Goal: Information Seeking & Learning: Find specific fact

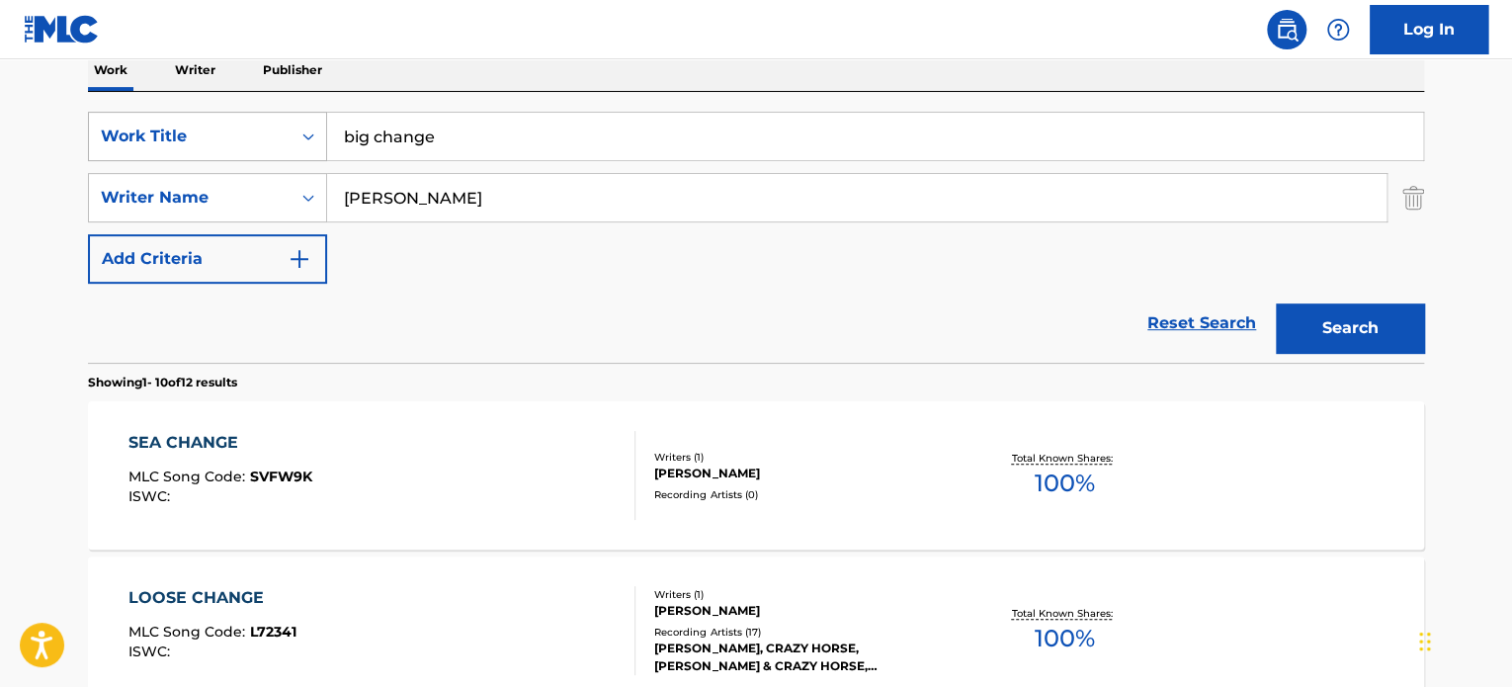
drag, startPoint x: 0, startPoint y: 0, endPoint x: 162, endPoint y: 133, distance: 209.9
click at [163, 133] on div "SearchWithCriteria8244ac94-2410-4da2-bd3e-15cc6d1424a7 Work Title big change" at bounding box center [756, 136] width 1336 height 49
type input "anything"
type input "[PERSON_NAME]"
click at [1276, 303] on button "Search" at bounding box center [1350, 327] width 148 height 49
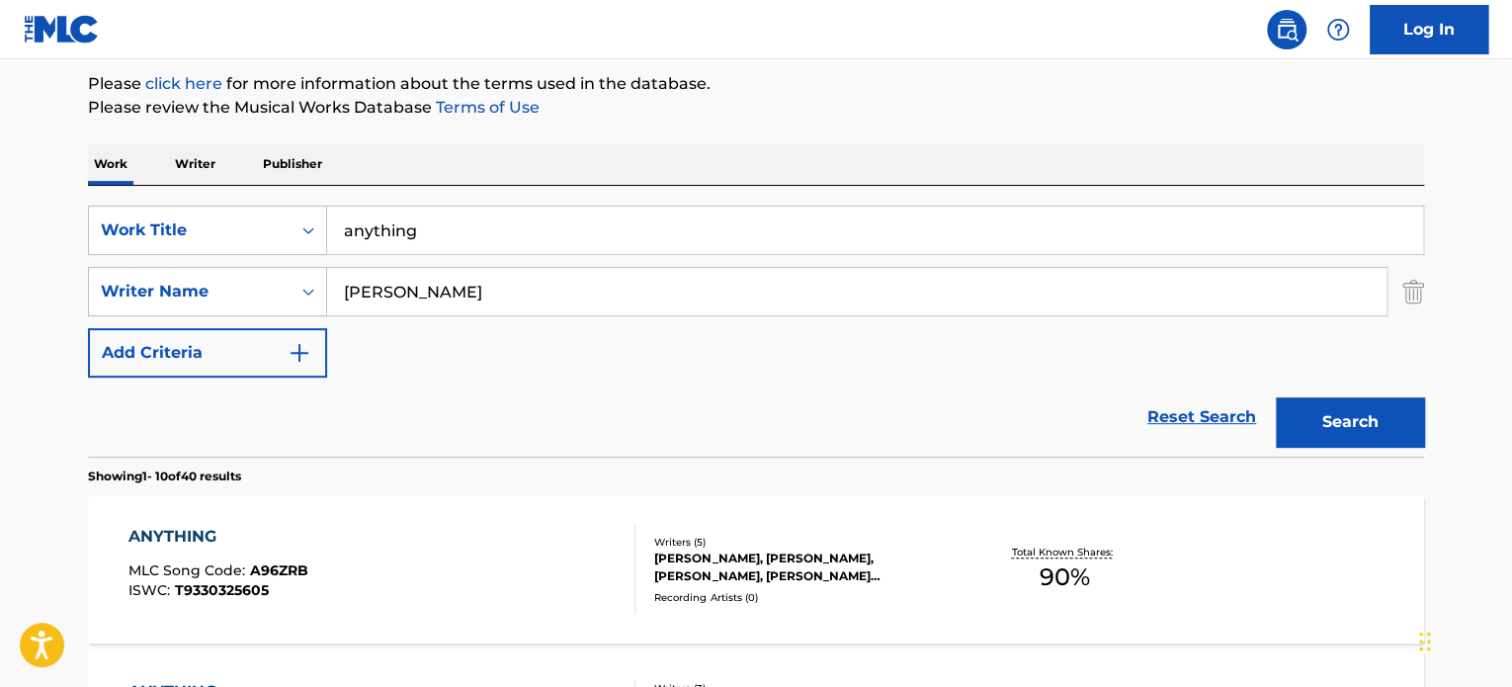
scroll to position [328, 0]
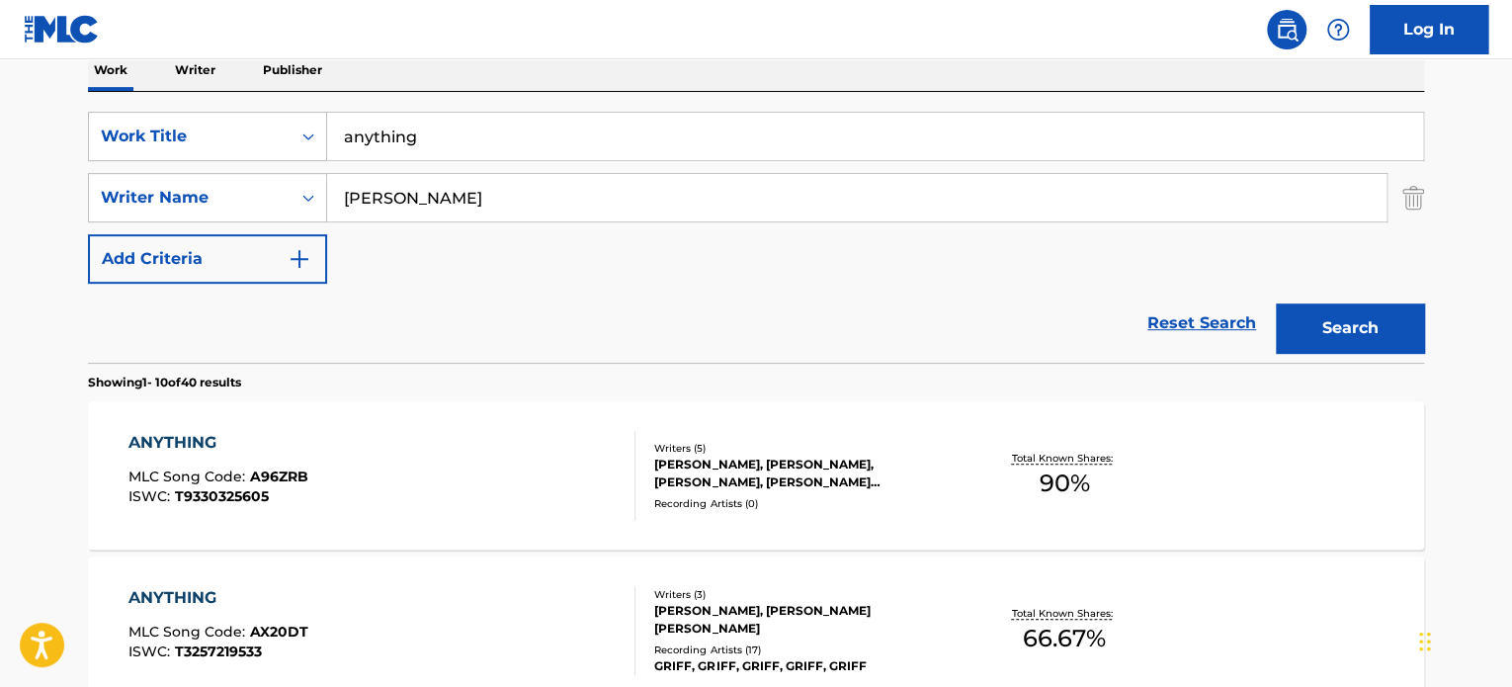
click at [180, 588] on div "ANYTHING" at bounding box center [218, 598] width 180 height 24
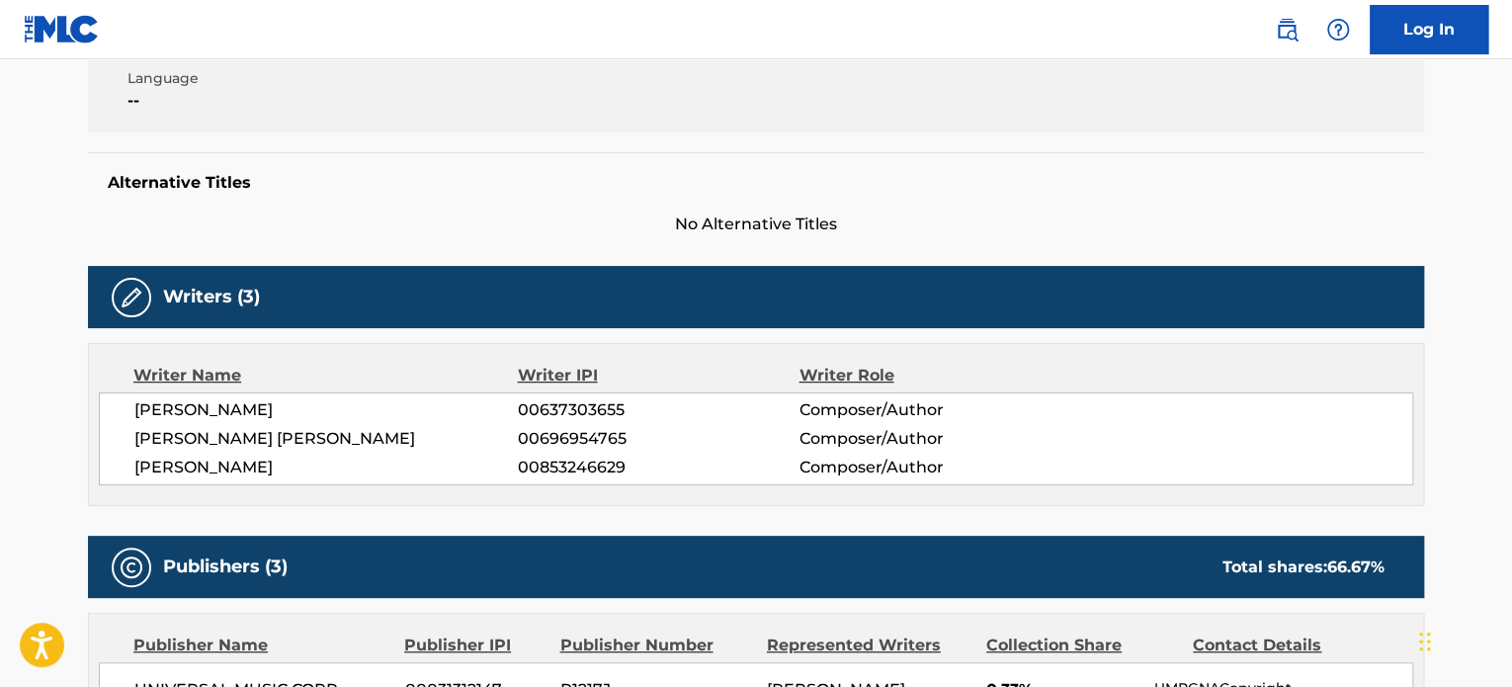
scroll to position [553, 0]
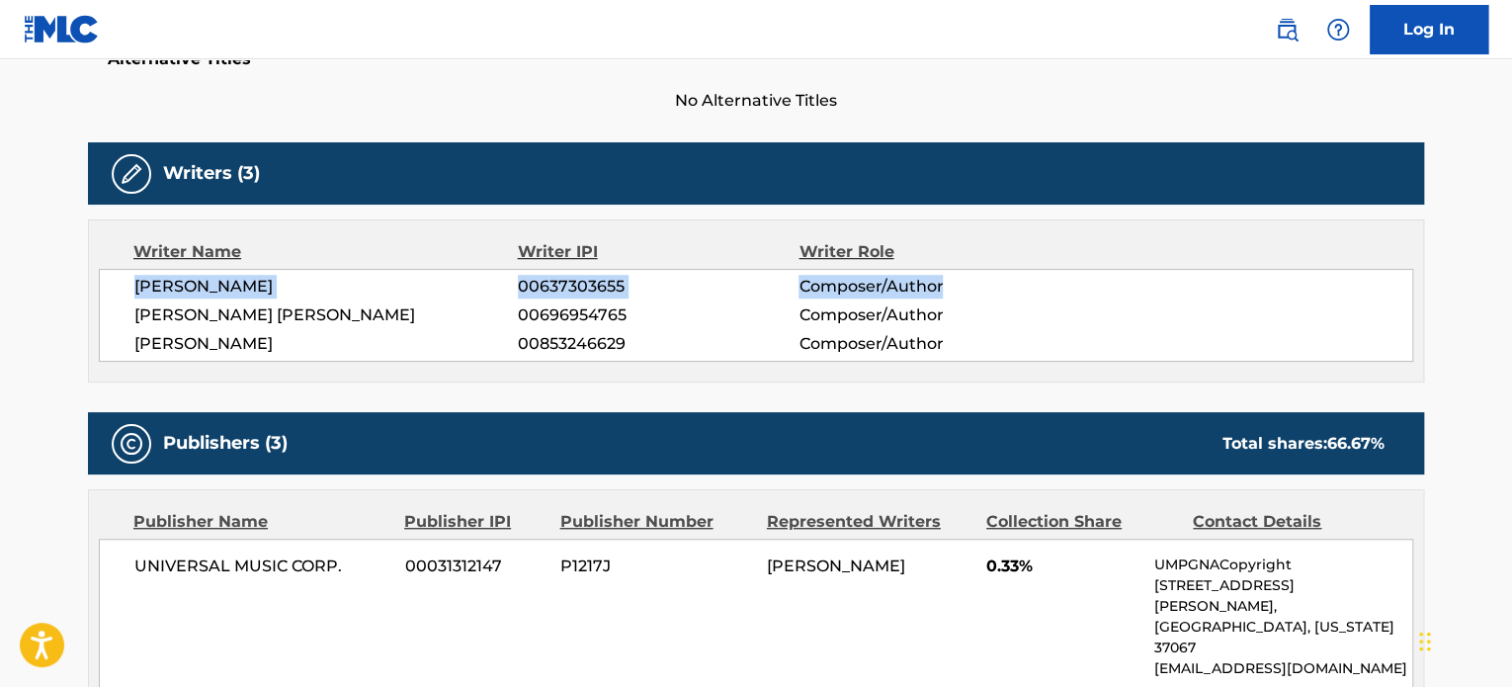
drag, startPoint x: 1510, startPoint y: 231, endPoint x: 1506, endPoint y: 270, distance: 38.7
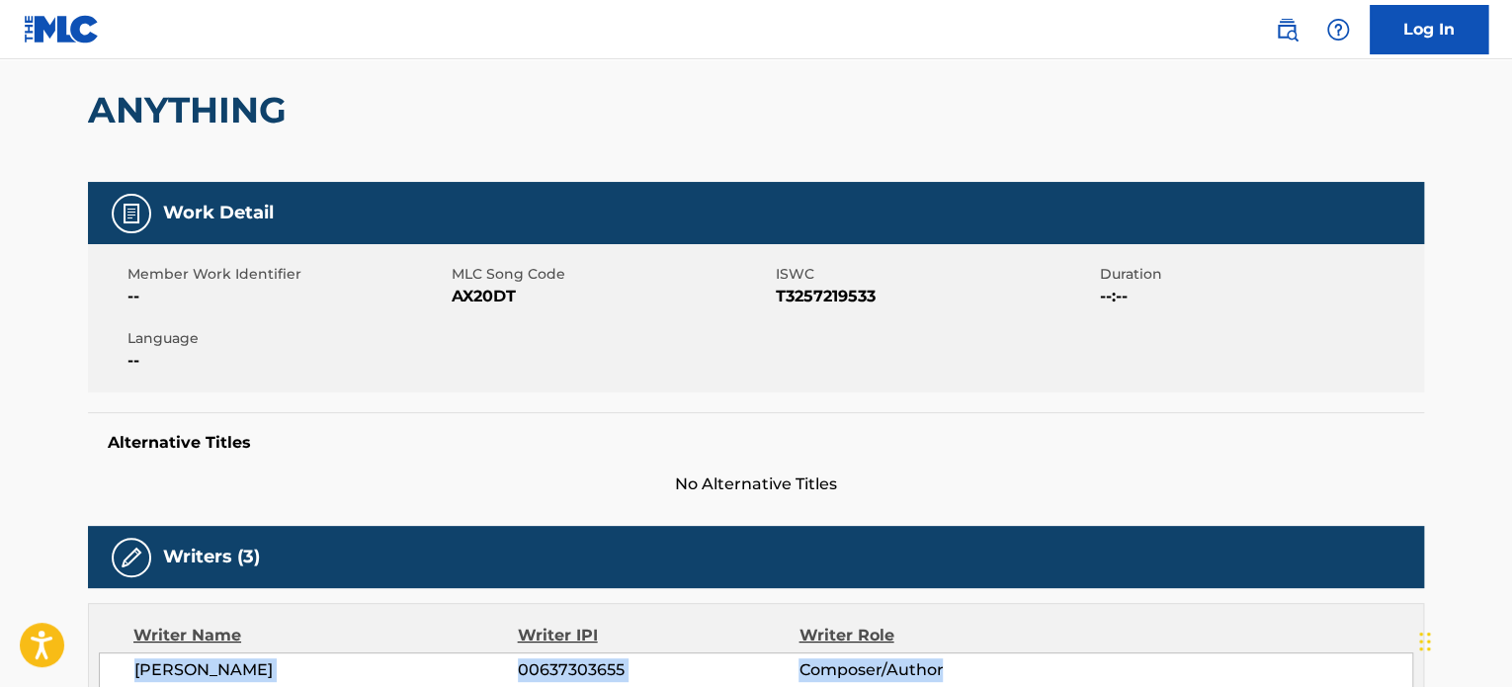
scroll to position [0, 0]
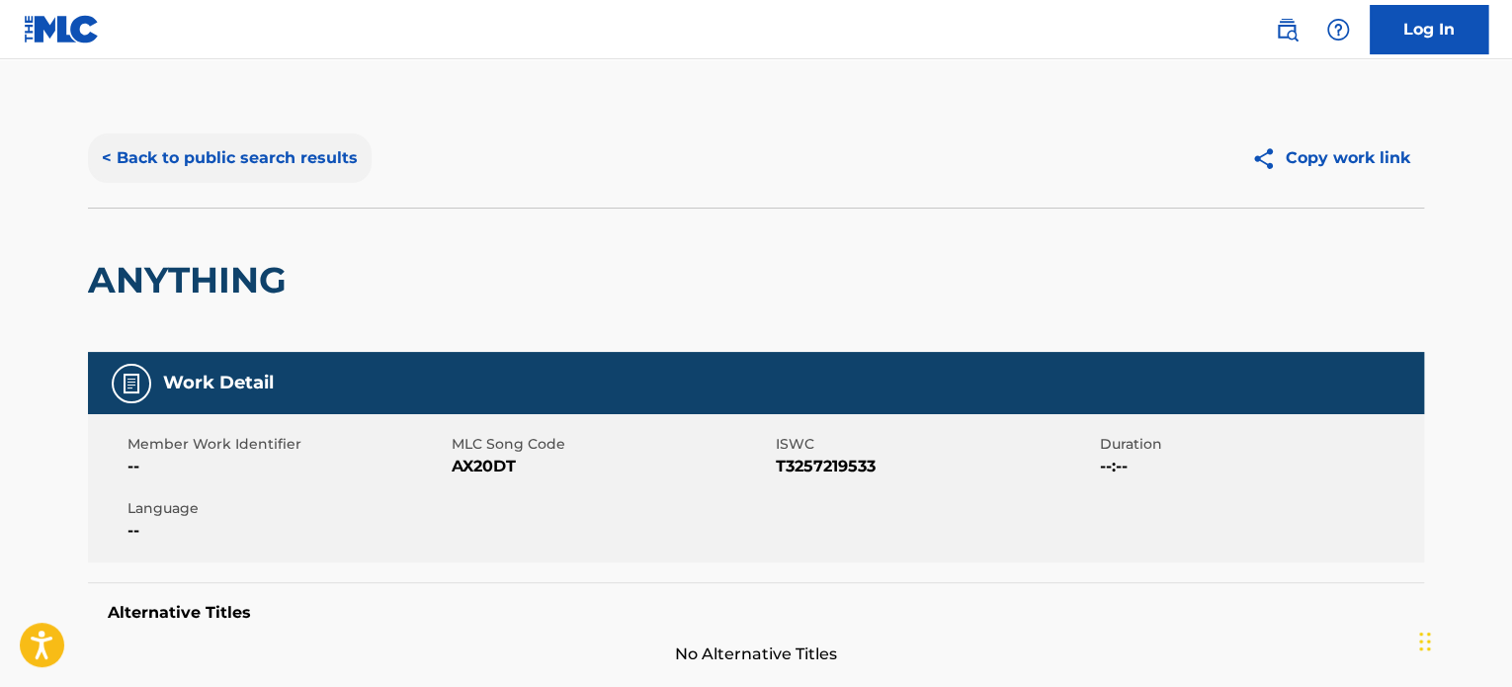
click at [310, 143] on button "< Back to public search results" at bounding box center [230, 157] width 284 height 49
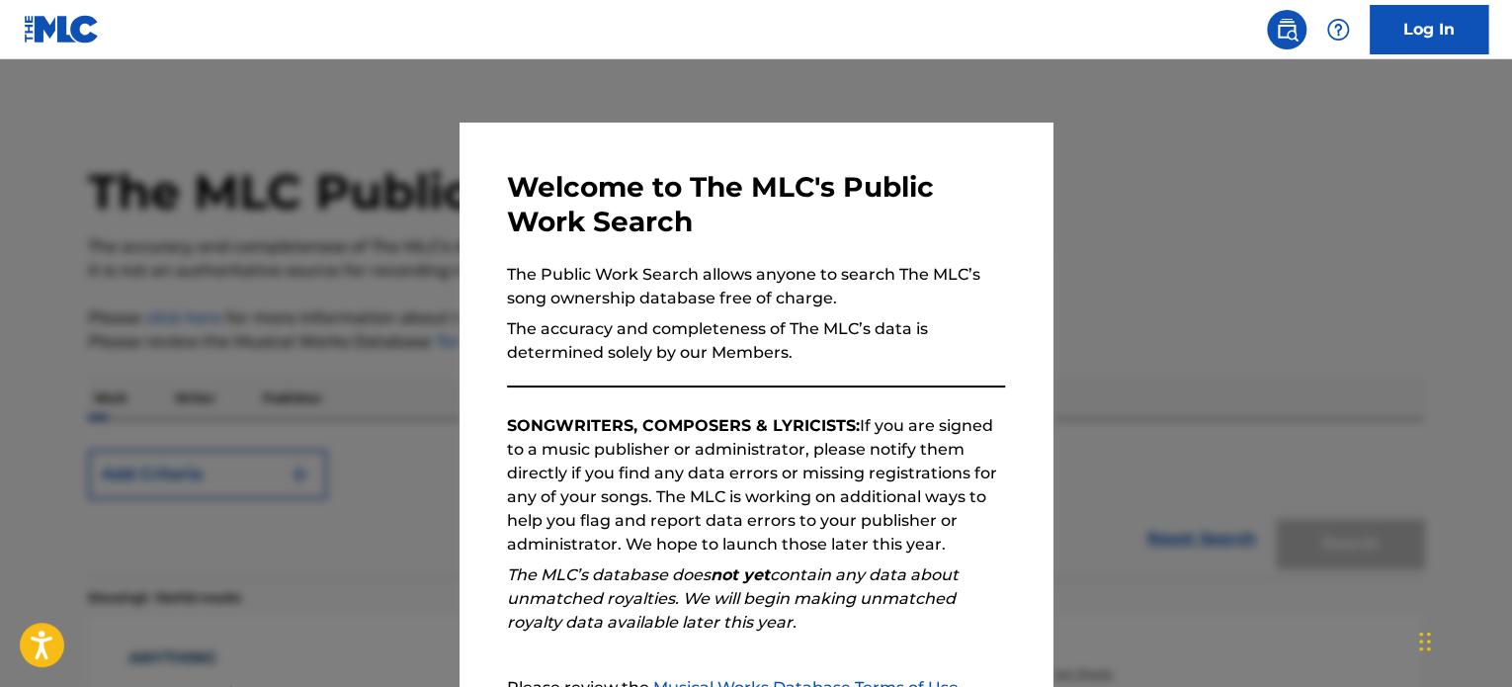
scroll to position [328, 0]
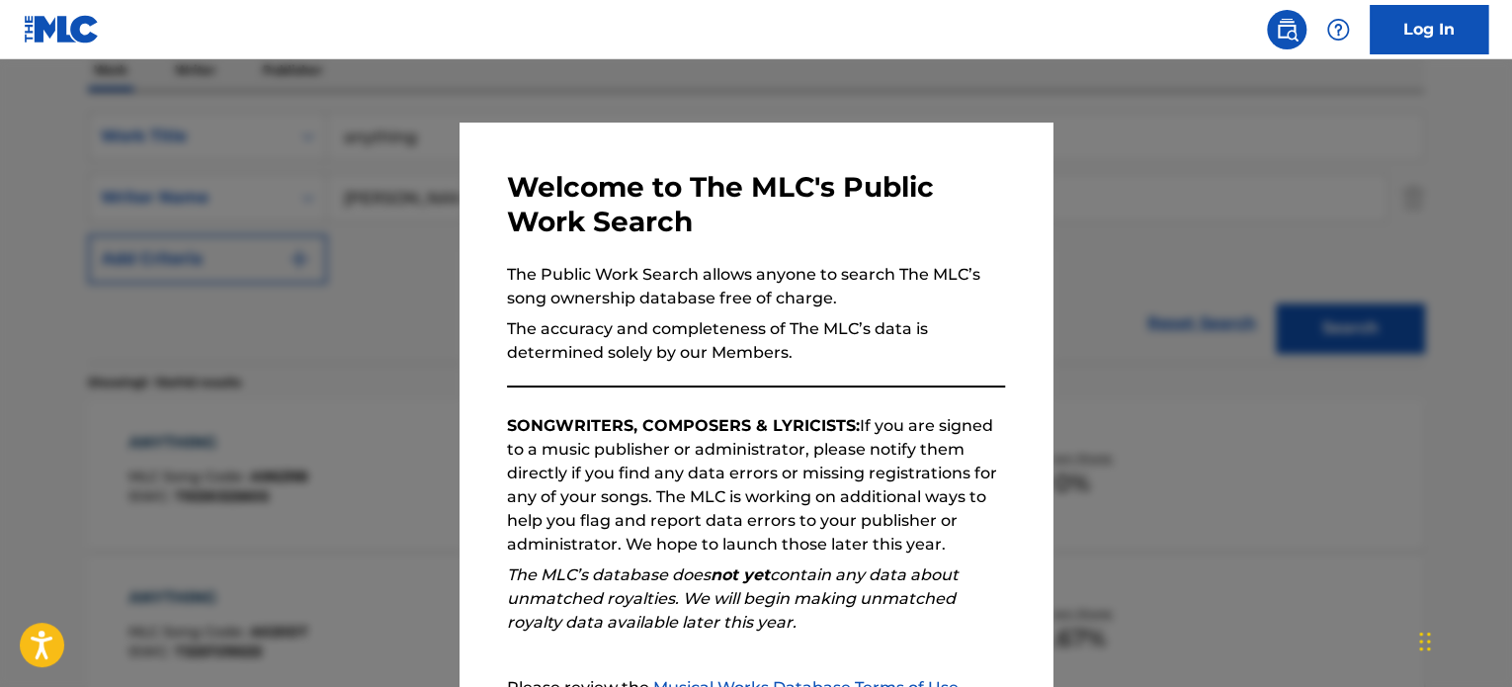
click at [322, 147] on div at bounding box center [756, 402] width 1512 height 687
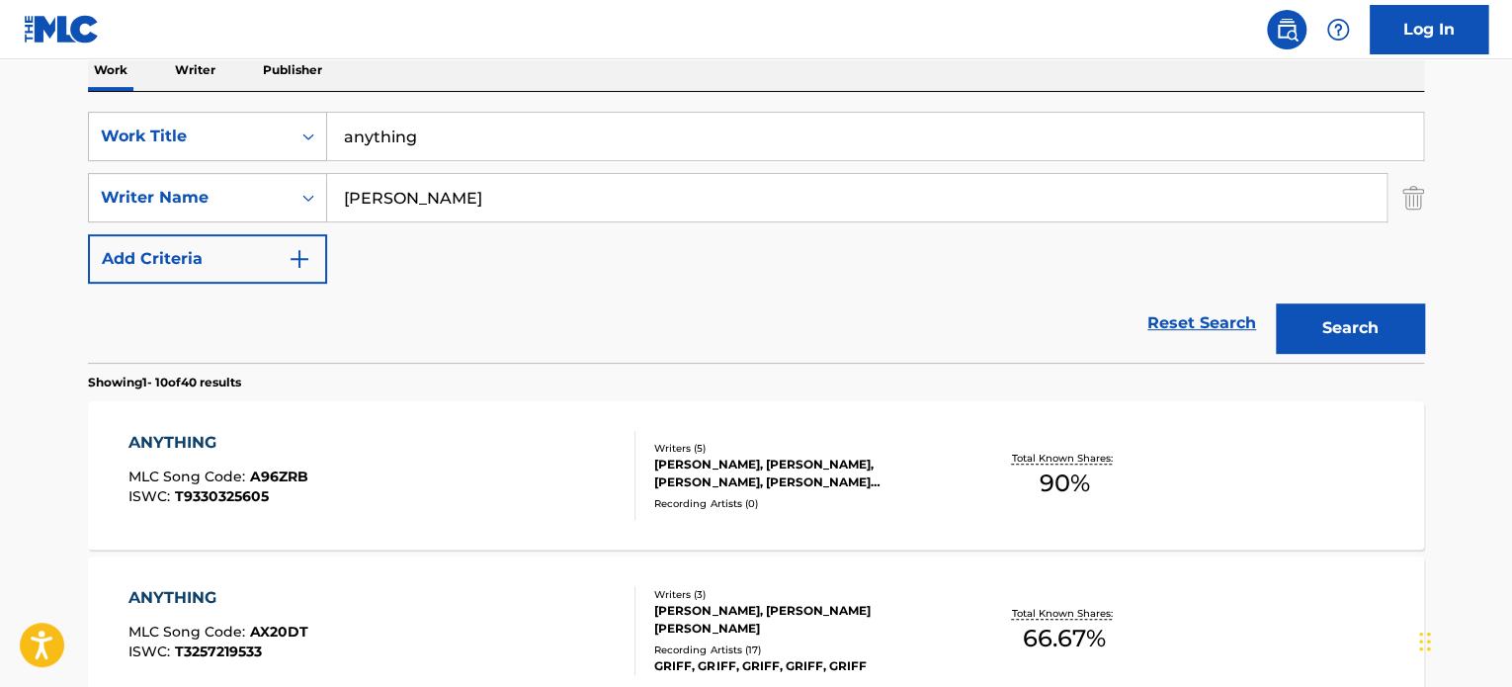
drag, startPoint x: 437, startPoint y: 136, endPoint x: 0, endPoint y: 105, distance: 437.9
type input "she's so gone"
type input "[PERSON_NAME]"
click at [1276, 303] on button "Search" at bounding box center [1350, 327] width 148 height 49
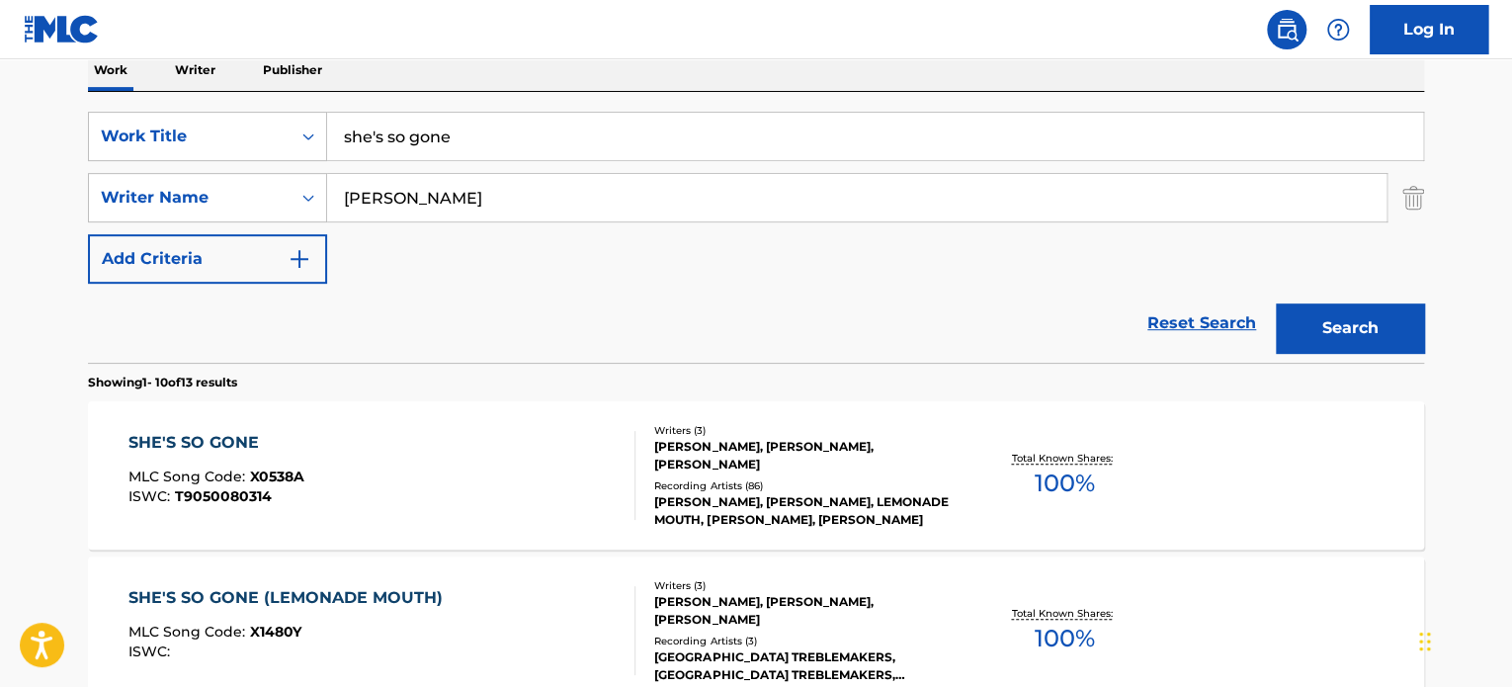
click at [188, 436] on div "SHE'S SO GONE" at bounding box center [216, 443] width 176 height 24
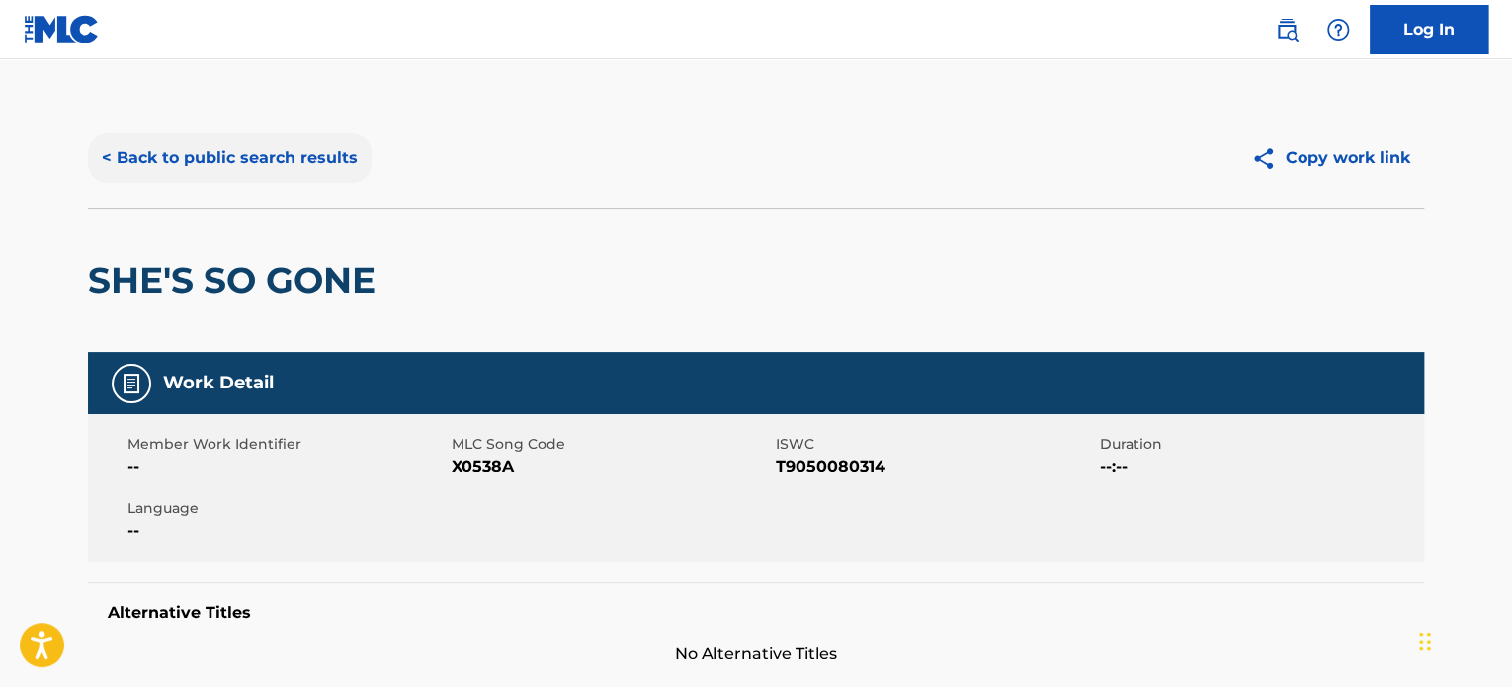
click at [296, 152] on button "< Back to public search results" at bounding box center [230, 157] width 284 height 49
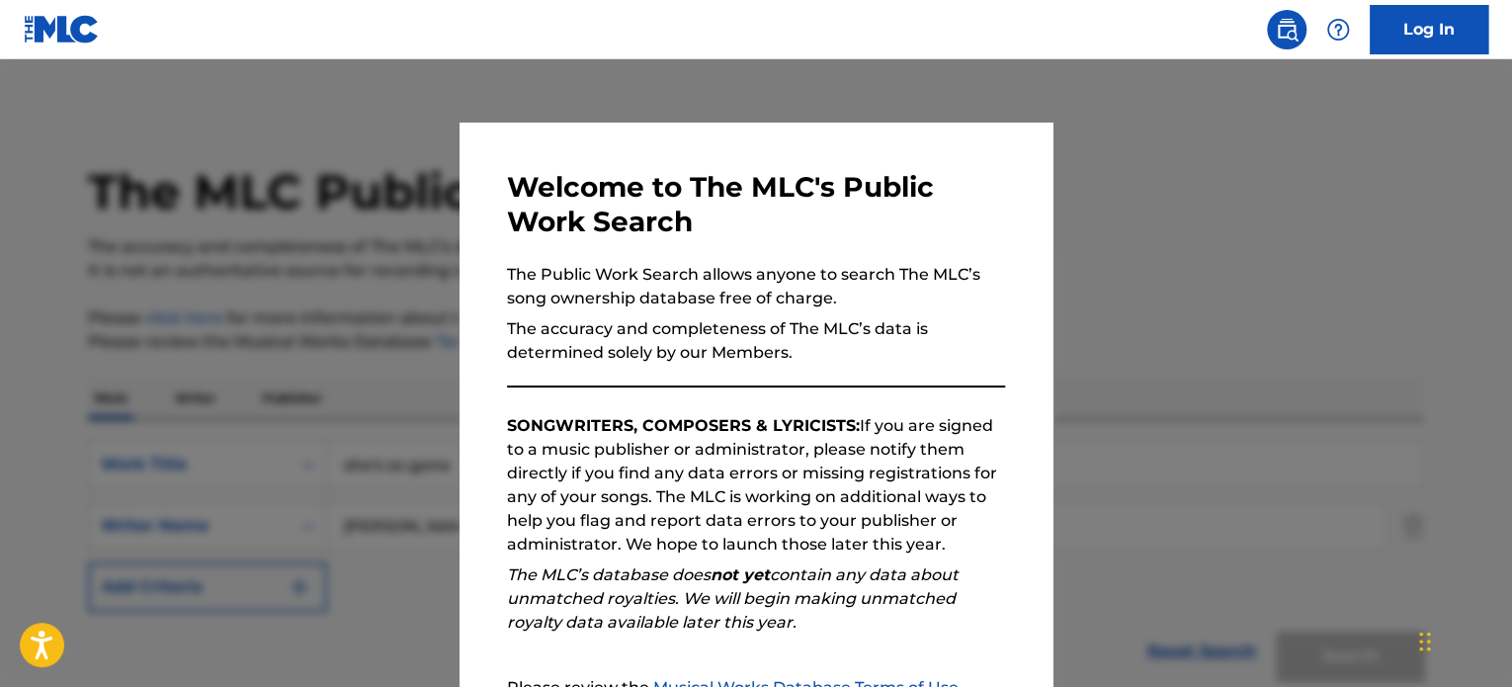
scroll to position [328, 0]
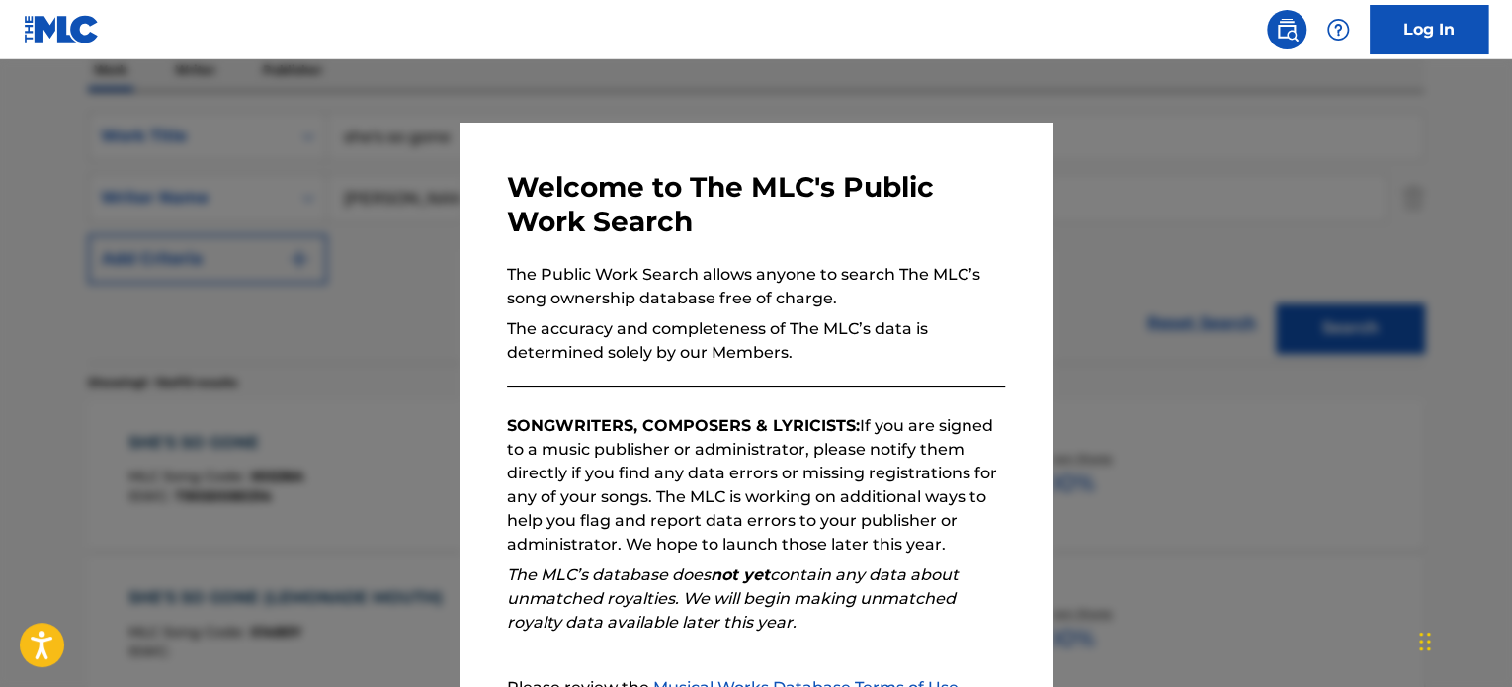
click at [328, 137] on div at bounding box center [756, 402] width 1512 height 687
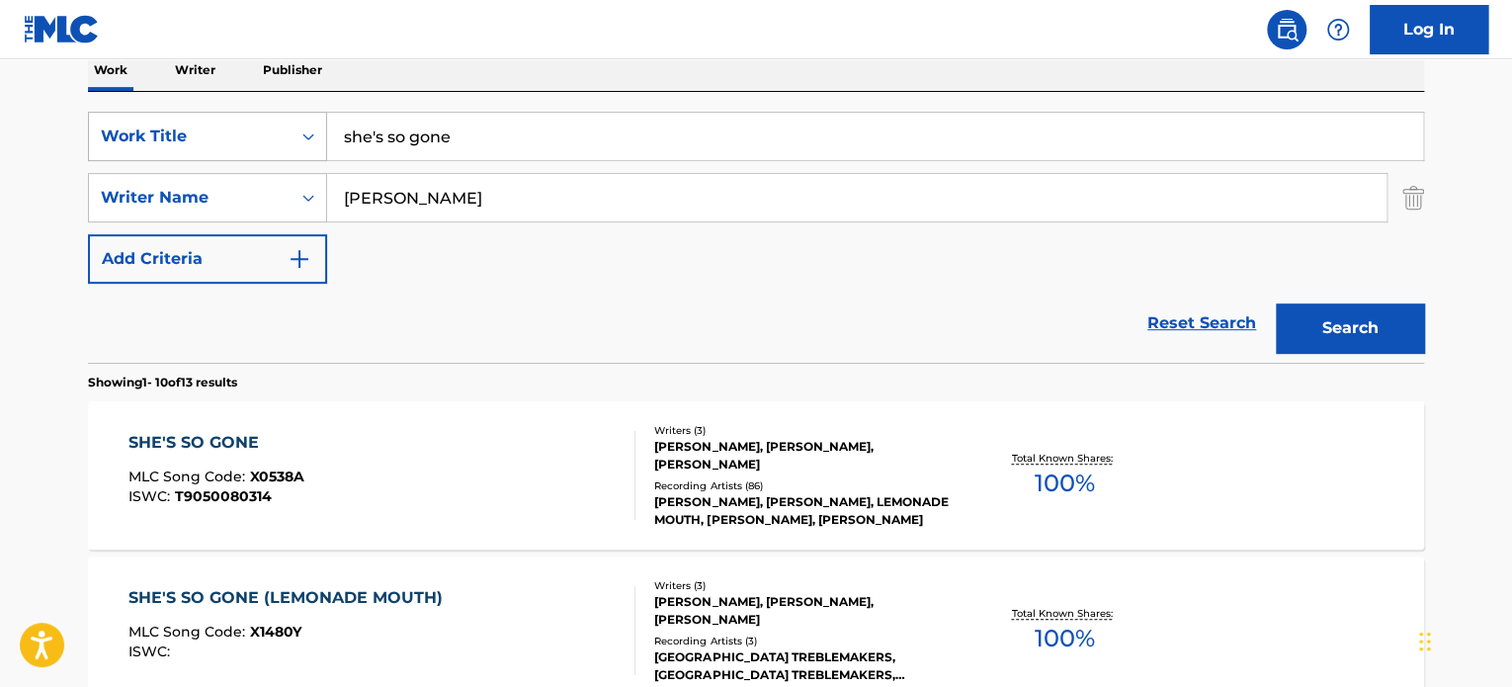
drag, startPoint x: 484, startPoint y: 141, endPoint x: 240, endPoint y: 134, distance: 244.2
click at [241, 134] on div "SearchWithCriteria8244ac94-2410-4da2-bd3e-15cc6d1424a7 Work Title she's so gone" at bounding box center [756, 136] width 1336 height 49
type input "august and everything after"
type input "duritz"
click at [1276, 303] on button "Search" at bounding box center [1350, 327] width 148 height 49
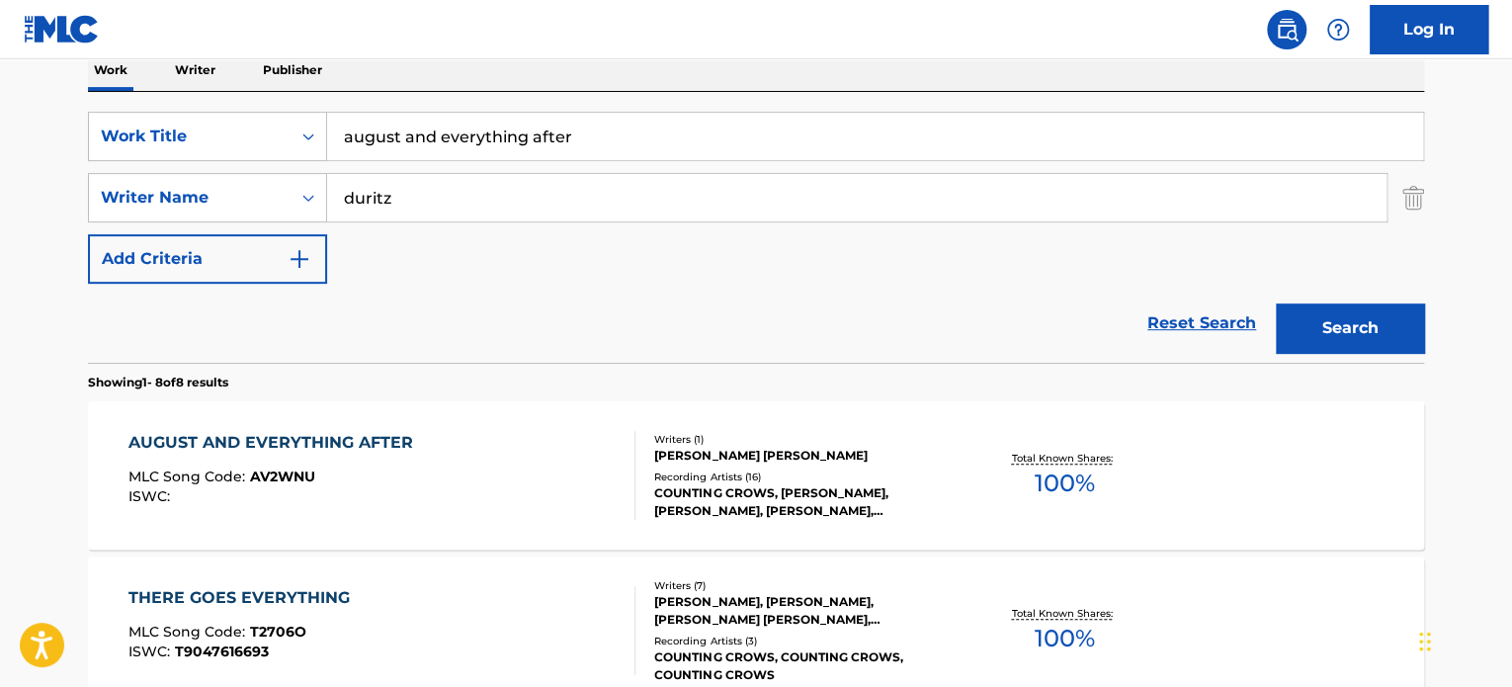
click at [354, 438] on div "AUGUST AND EVERYTHING AFTER" at bounding box center [275, 443] width 294 height 24
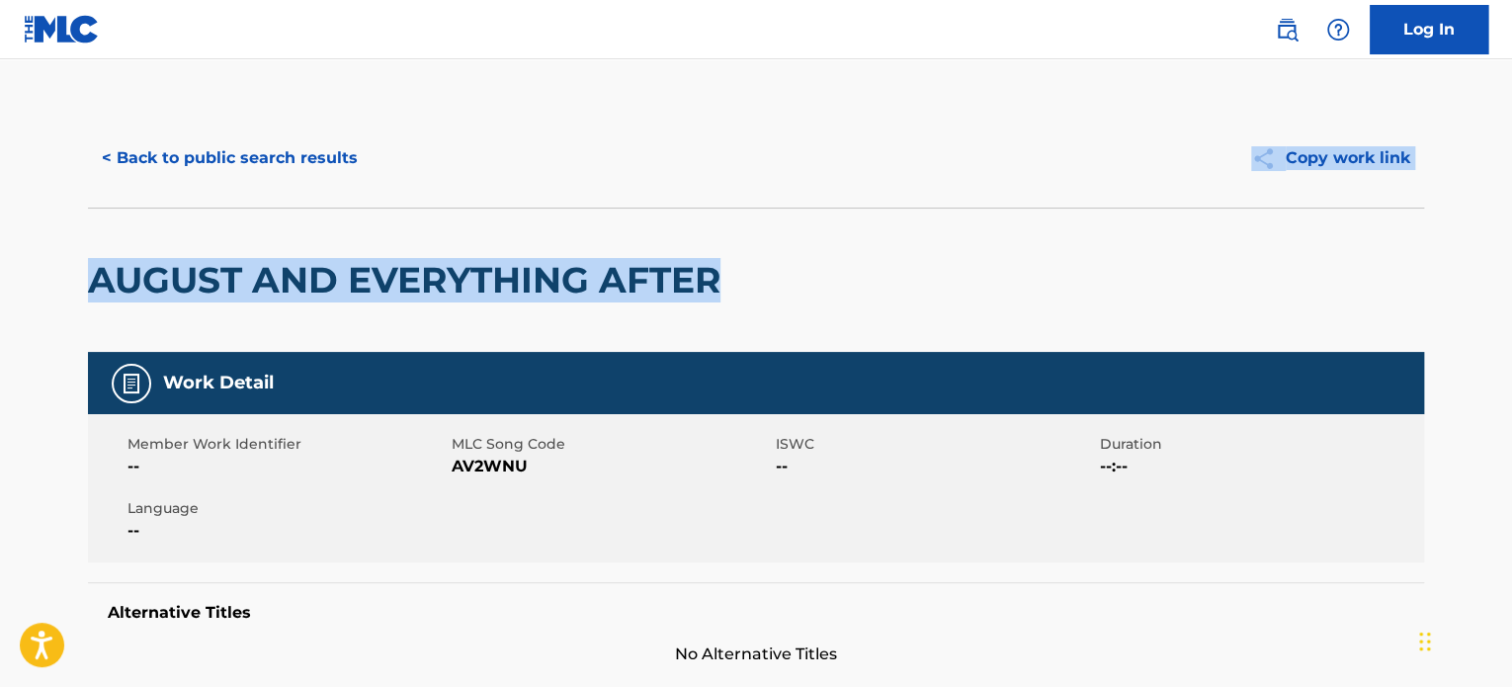
drag, startPoint x: 1510, startPoint y: 138, endPoint x: 1499, endPoint y: 217, distance: 79.8
click at [273, 154] on button "< Back to public search results" at bounding box center [230, 157] width 284 height 49
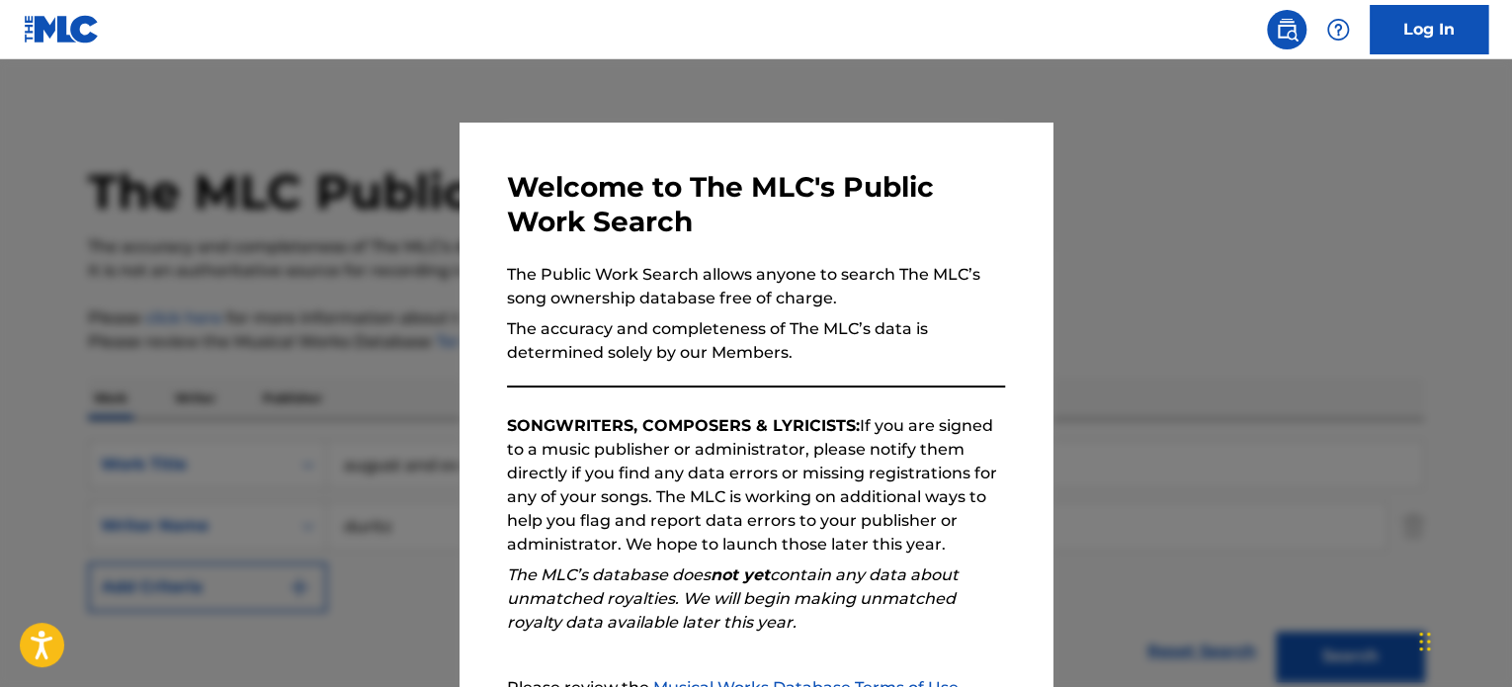
scroll to position [328, 0]
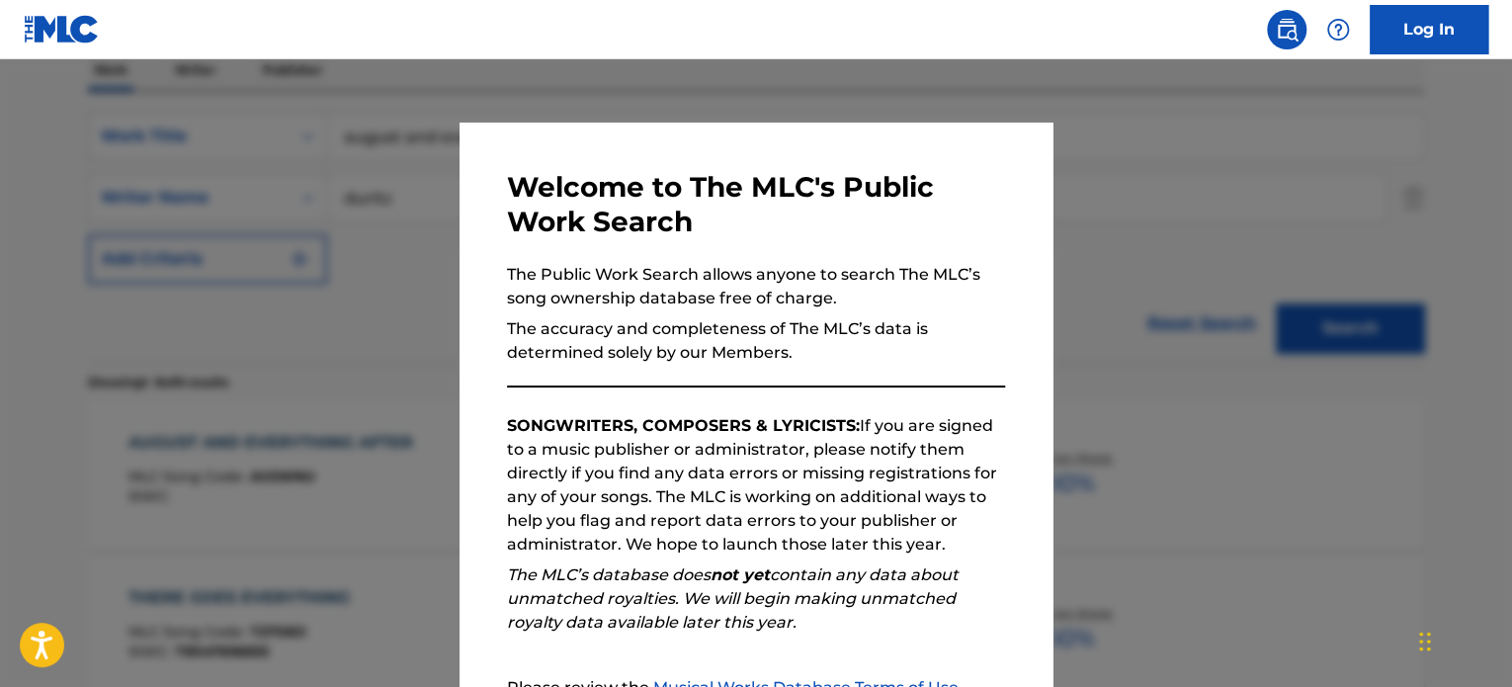
click at [415, 284] on div at bounding box center [756, 402] width 1512 height 687
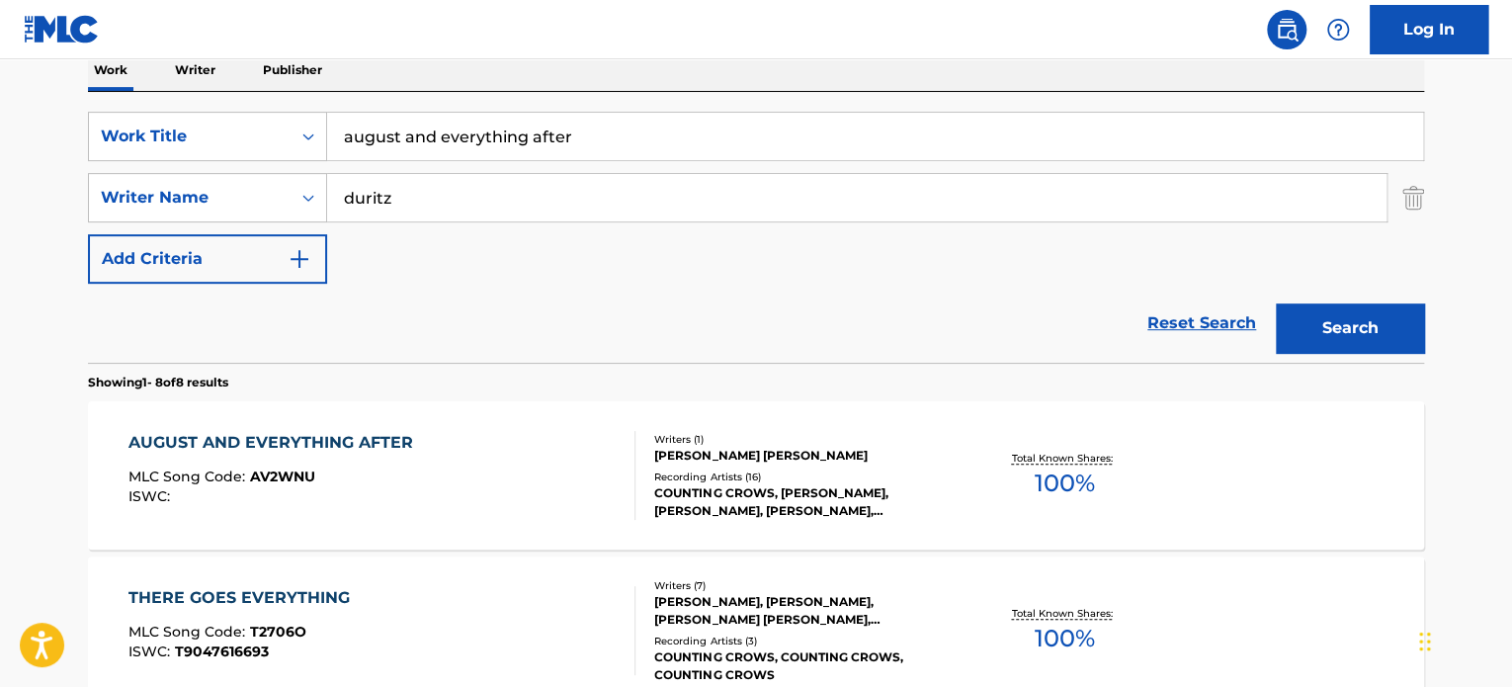
drag, startPoint x: 582, startPoint y: 141, endPoint x: 4, endPoint y: 133, distance: 578.1
type input "right on time"
type input "[PERSON_NAME]"
click at [1276, 303] on button "Search" at bounding box center [1350, 327] width 148 height 49
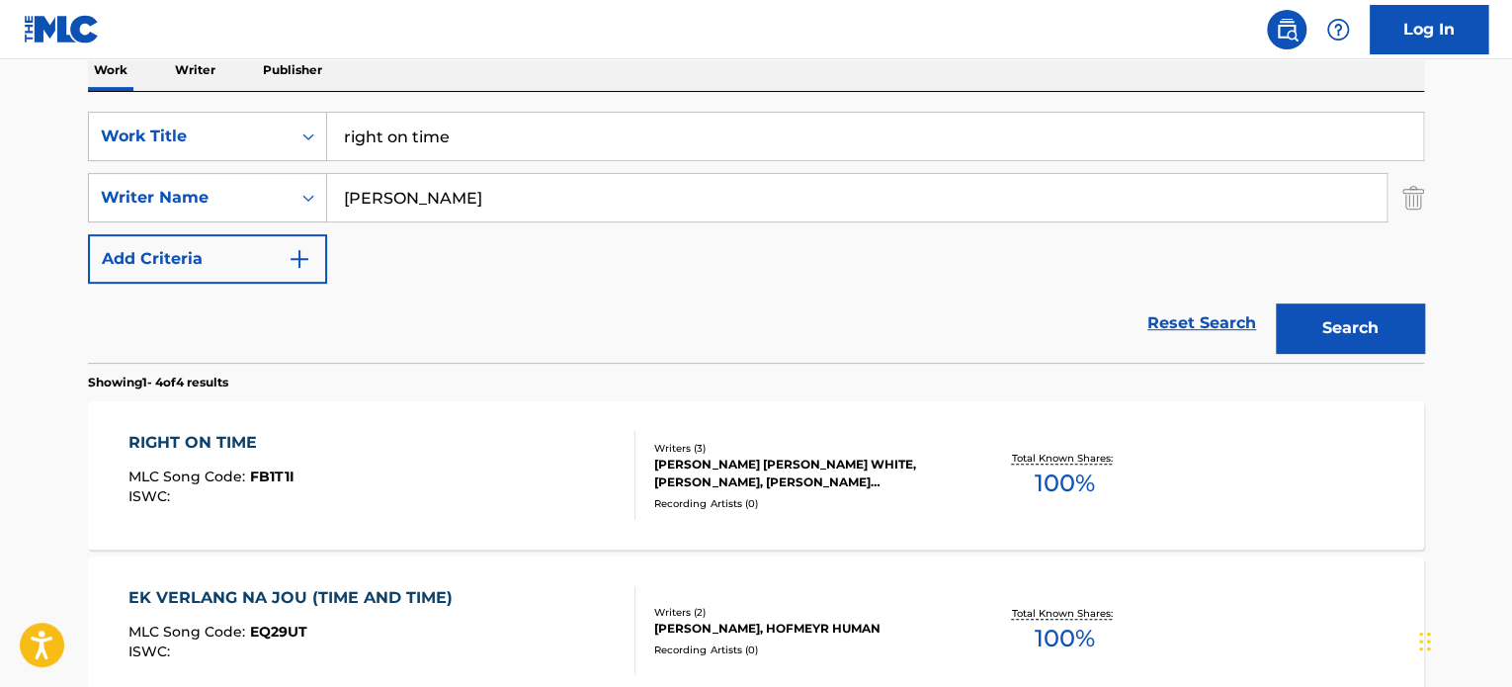
click at [224, 438] on div "RIGHT ON TIME" at bounding box center [211, 443] width 166 height 24
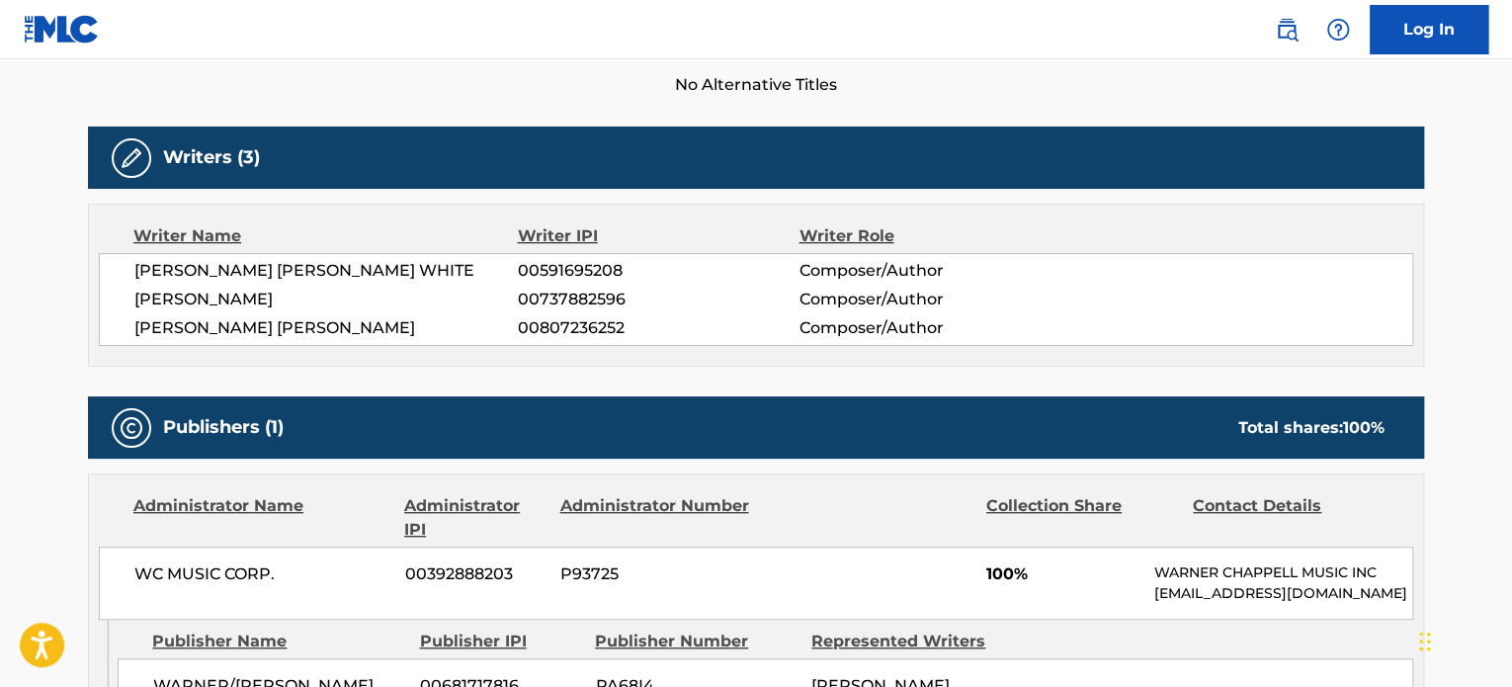
scroll to position [559, 0]
